Goal: Task Accomplishment & Management: Complete application form

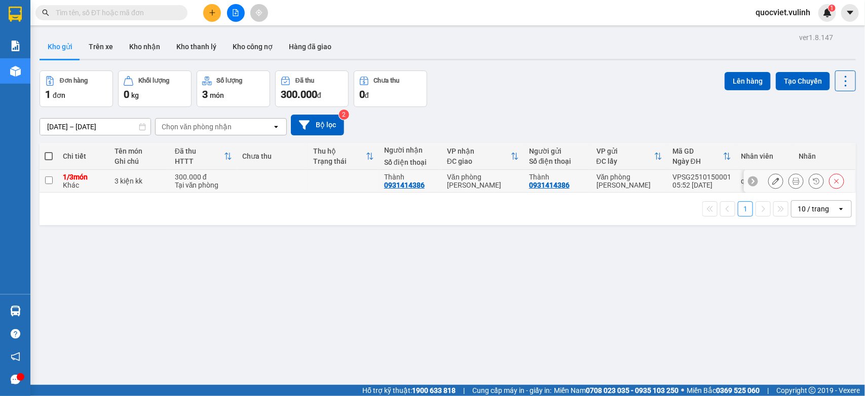
click at [769, 185] on button at bounding box center [776, 181] width 14 height 18
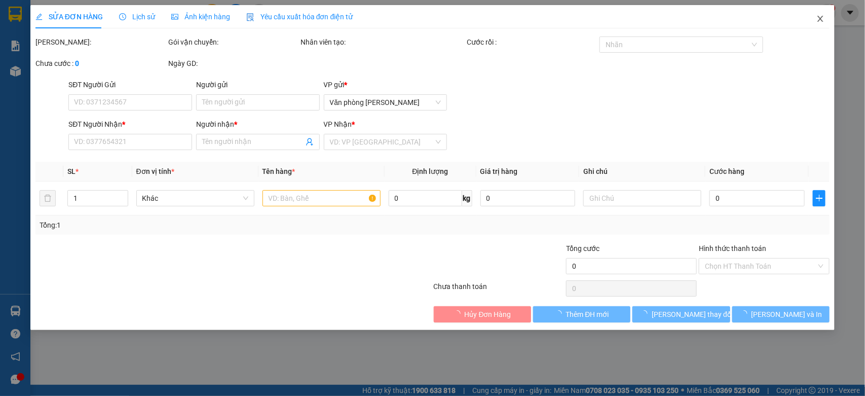
type input "0931414386"
type input "Thành"
type input "0931414386"
type input "Thành"
type input "300.000"
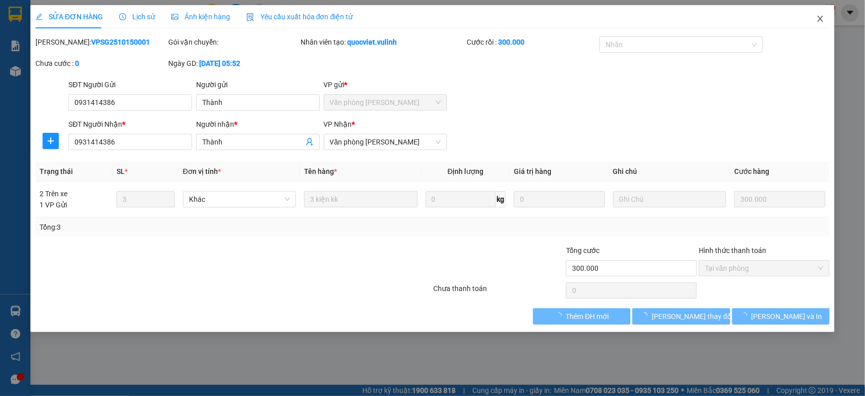
click at [817, 24] on span "Close" at bounding box center [820, 19] width 28 height 28
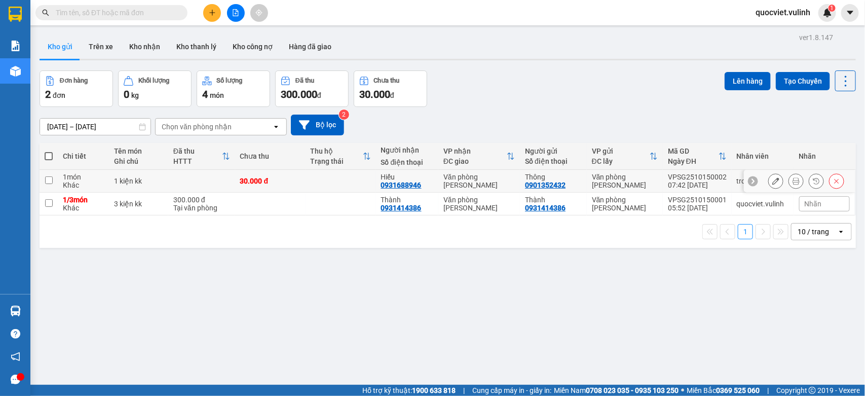
click at [769, 186] on button at bounding box center [776, 181] width 14 height 18
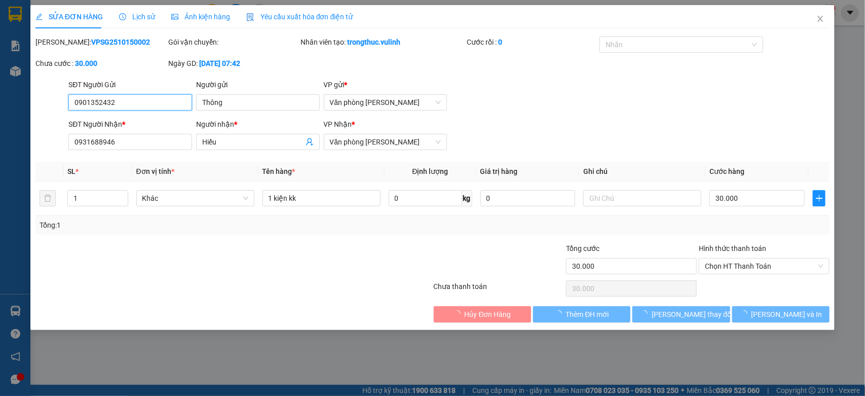
type input "0901352432"
type input "Thông"
type input "0931688946"
type input "Hiếu"
type input "30.000"
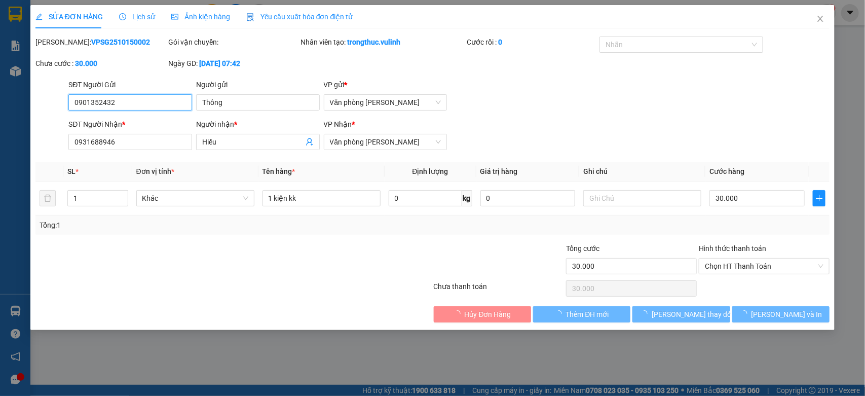
type input "30.000"
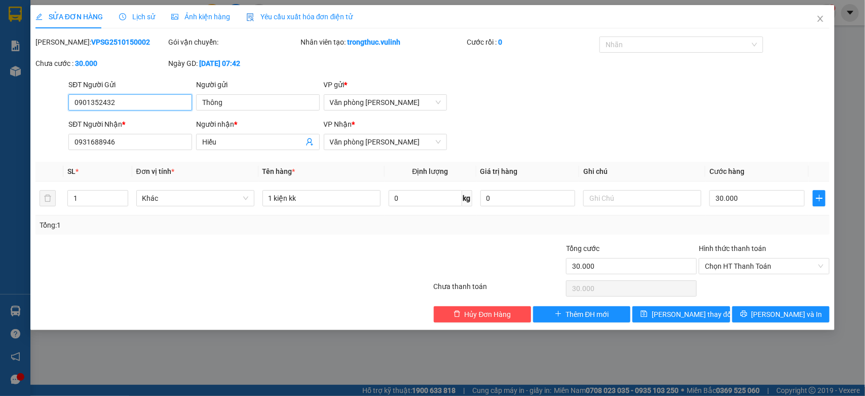
click at [116, 100] on input "0901352432" at bounding box center [130, 102] width 124 height 16
click at [262, 102] on input "Thông" at bounding box center [258, 102] width 124 height 16
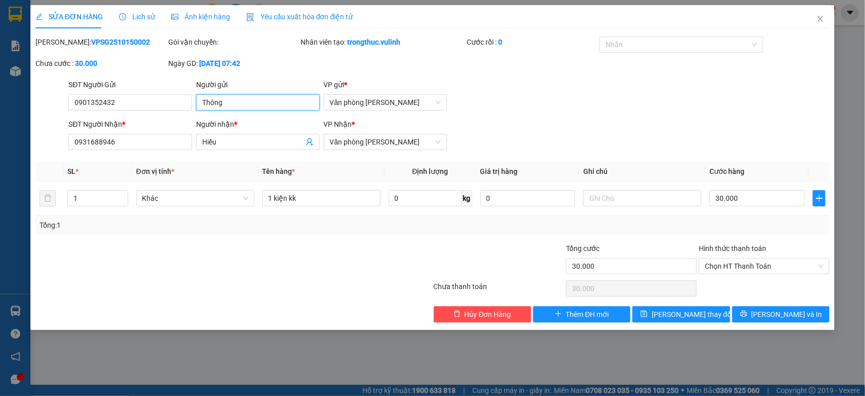
click at [262, 102] on input "Thông" at bounding box center [258, 102] width 124 height 16
click at [256, 150] on span "Hiếu" at bounding box center [258, 142] width 124 height 16
click at [254, 148] on span "Hiếu" at bounding box center [258, 142] width 124 height 16
click at [247, 142] on input "Hiếu" at bounding box center [252, 141] width 101 height 11
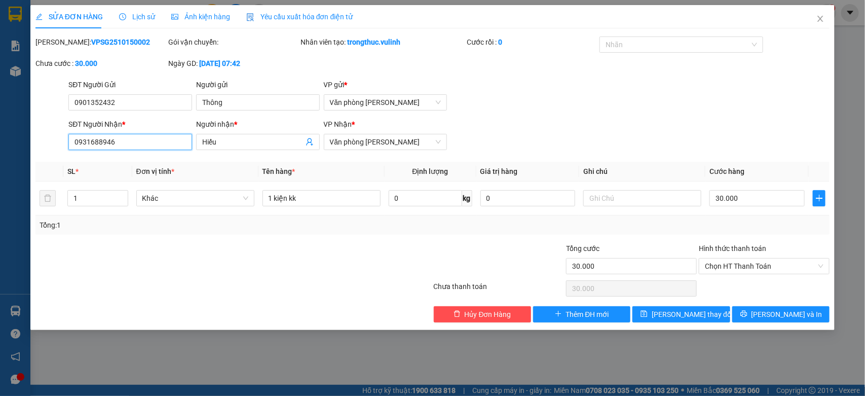
click at [168, 137] on input "0931688946" at bounding box center [130, 142] width 124 height 16
